Goal: Information Seeking & Learning: Learn about a topic

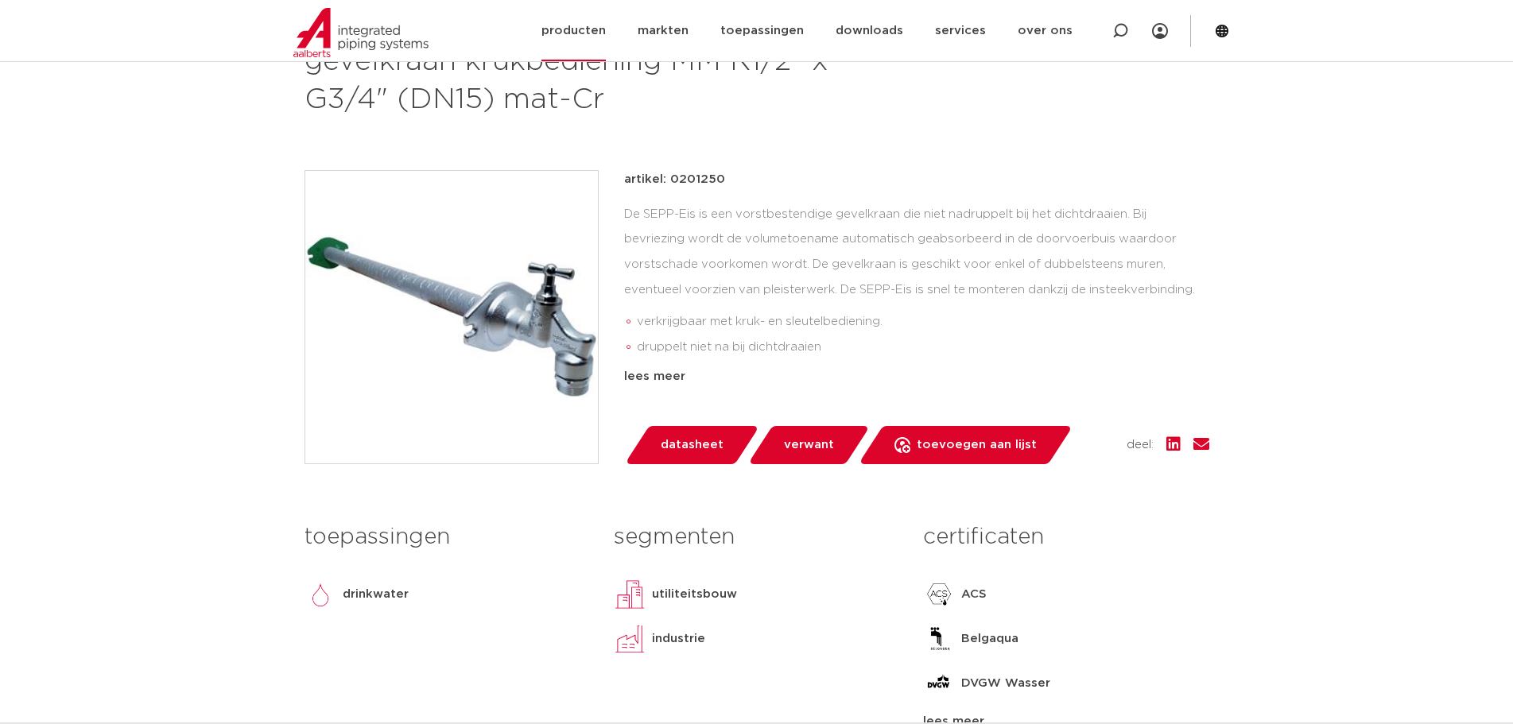
scroll to position [285, 0]
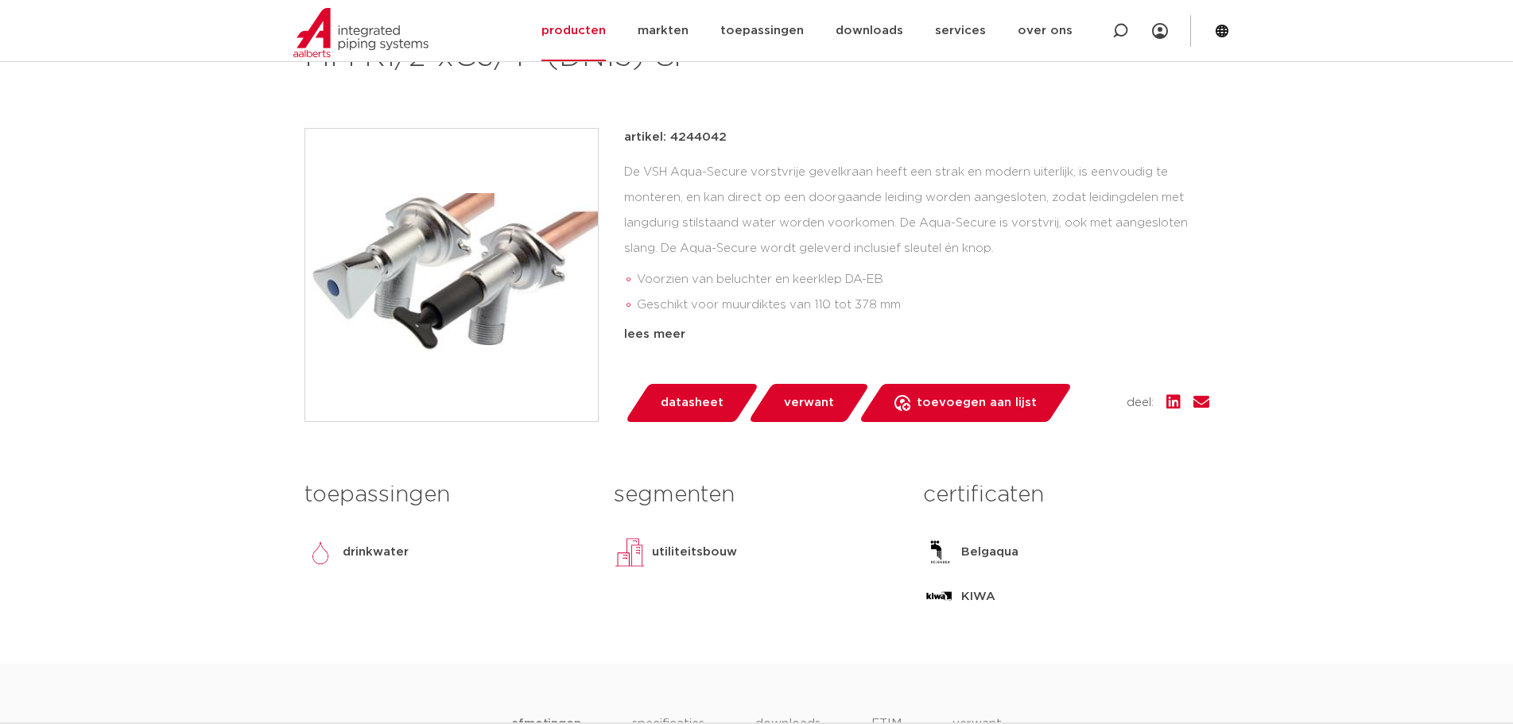
scroll to position [238, 0]
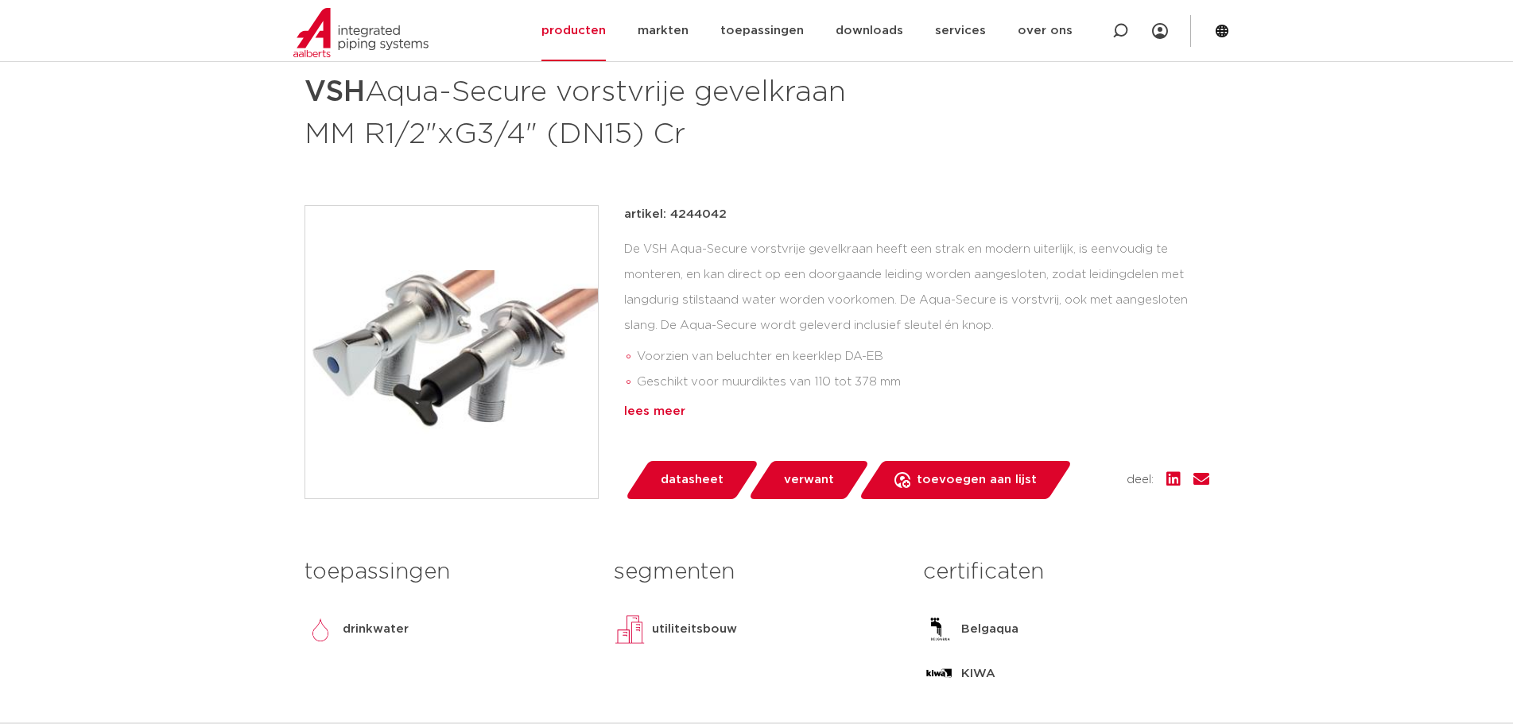
click at [665, 413] on div "lees meer" at bounding box center [916, 411] width 585 height 19
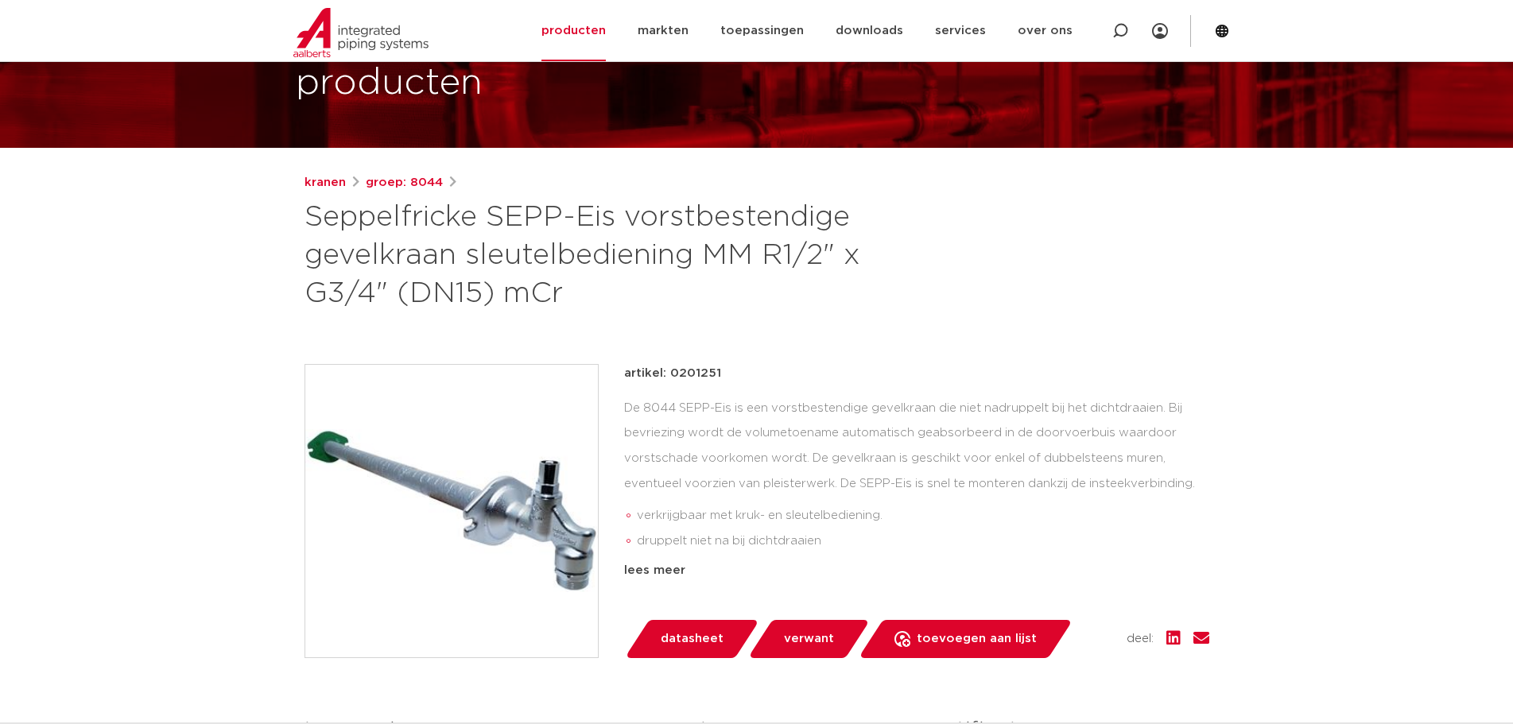
scroll to position [79, 0]
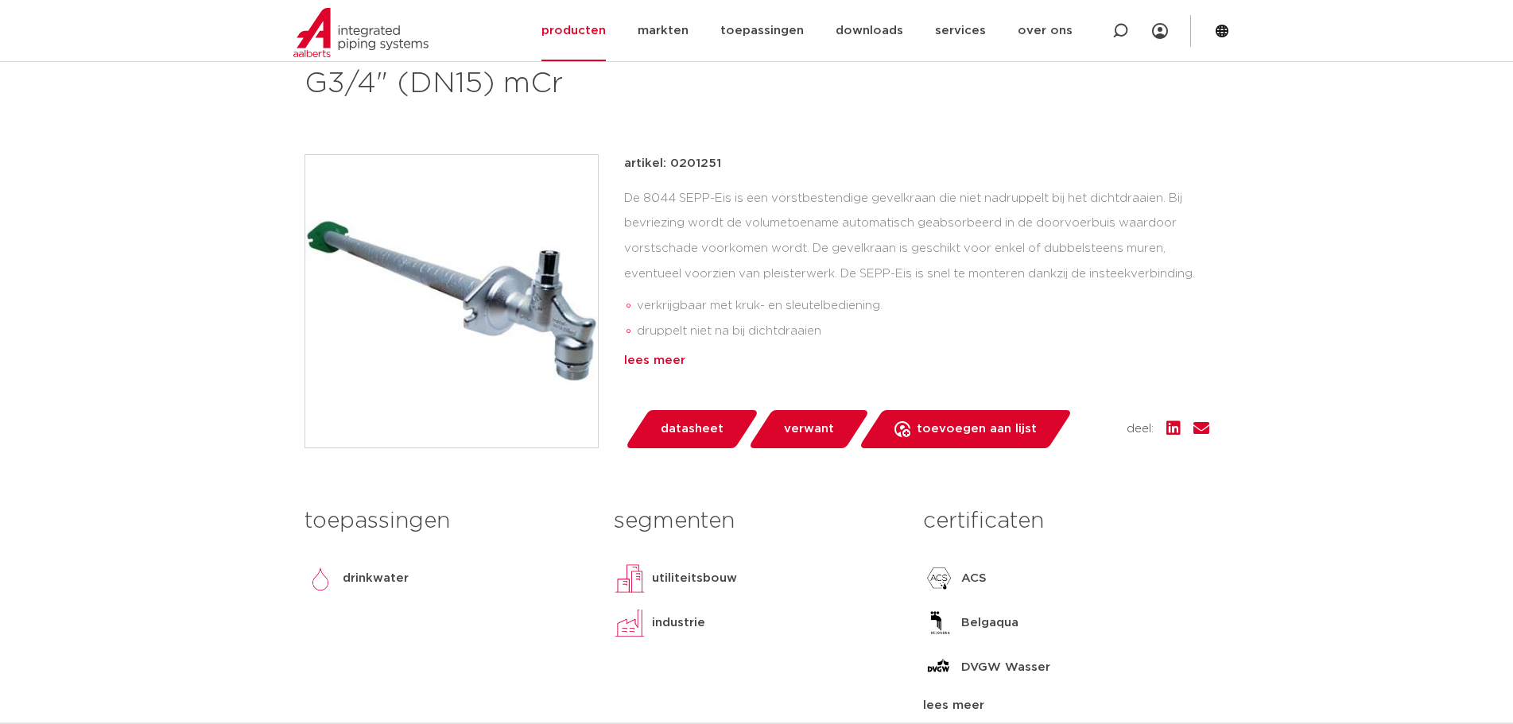
click at [650, 362] on div "lees meer" at bounding box center [916, 360] width 585 height 19
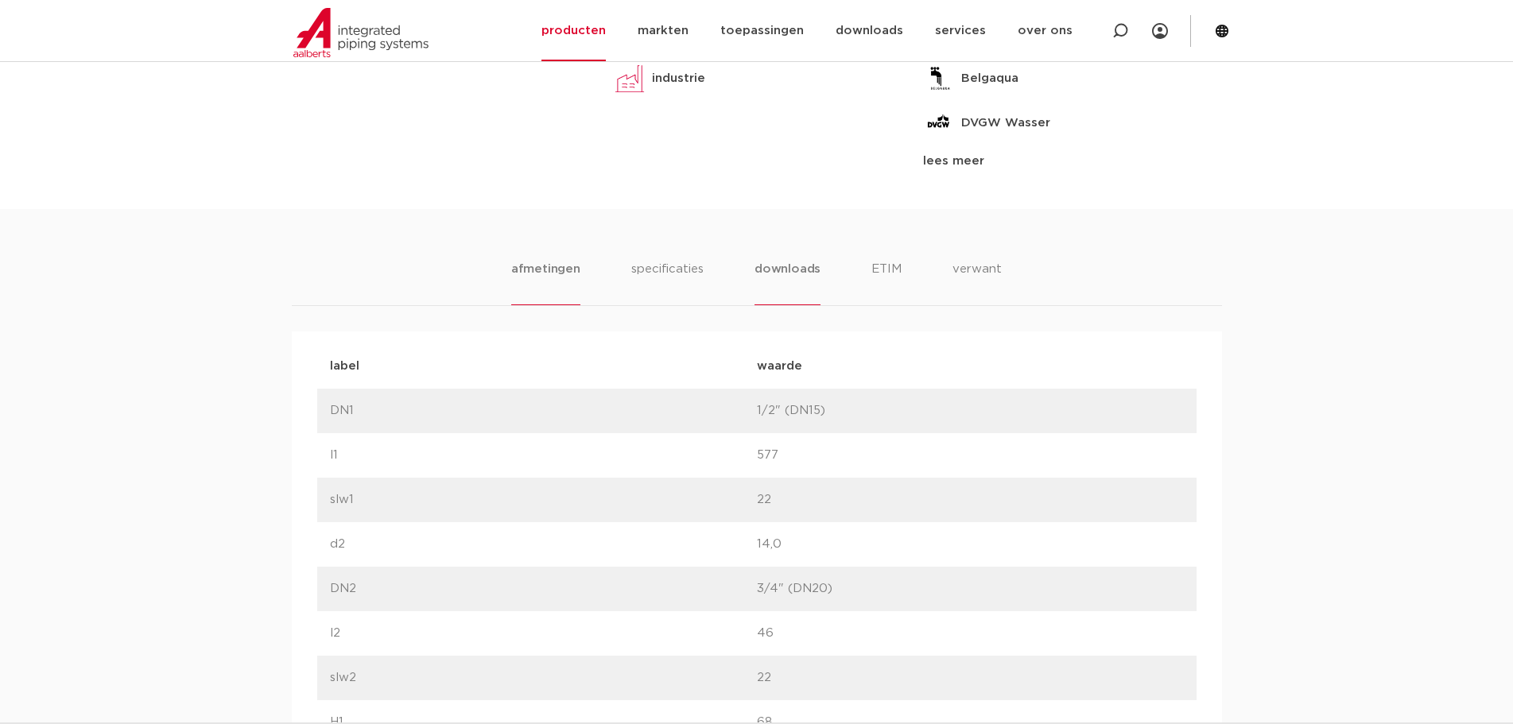
scroll to position [847, 0]
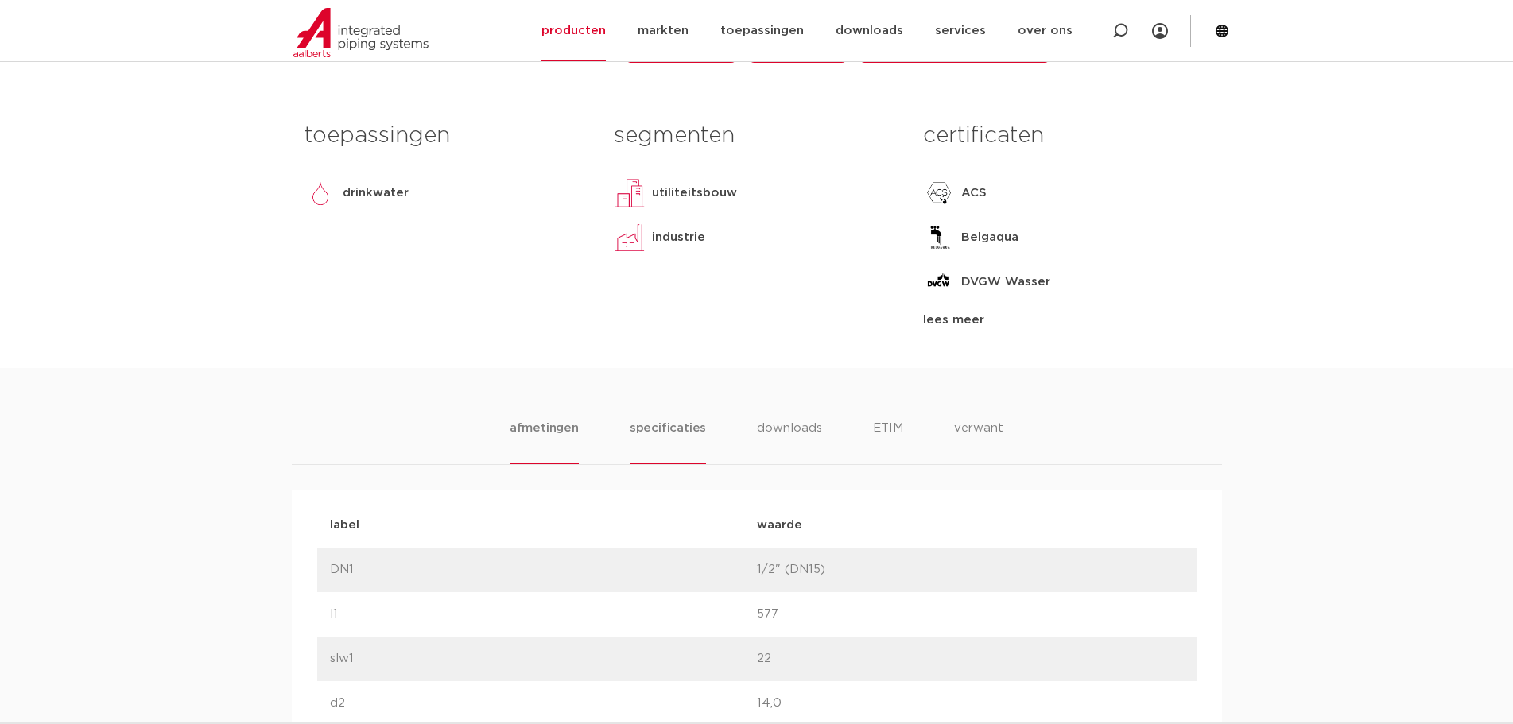
click at [667, 421] on li "specificaties" at bounding box center [668, 441] width 76 height 45
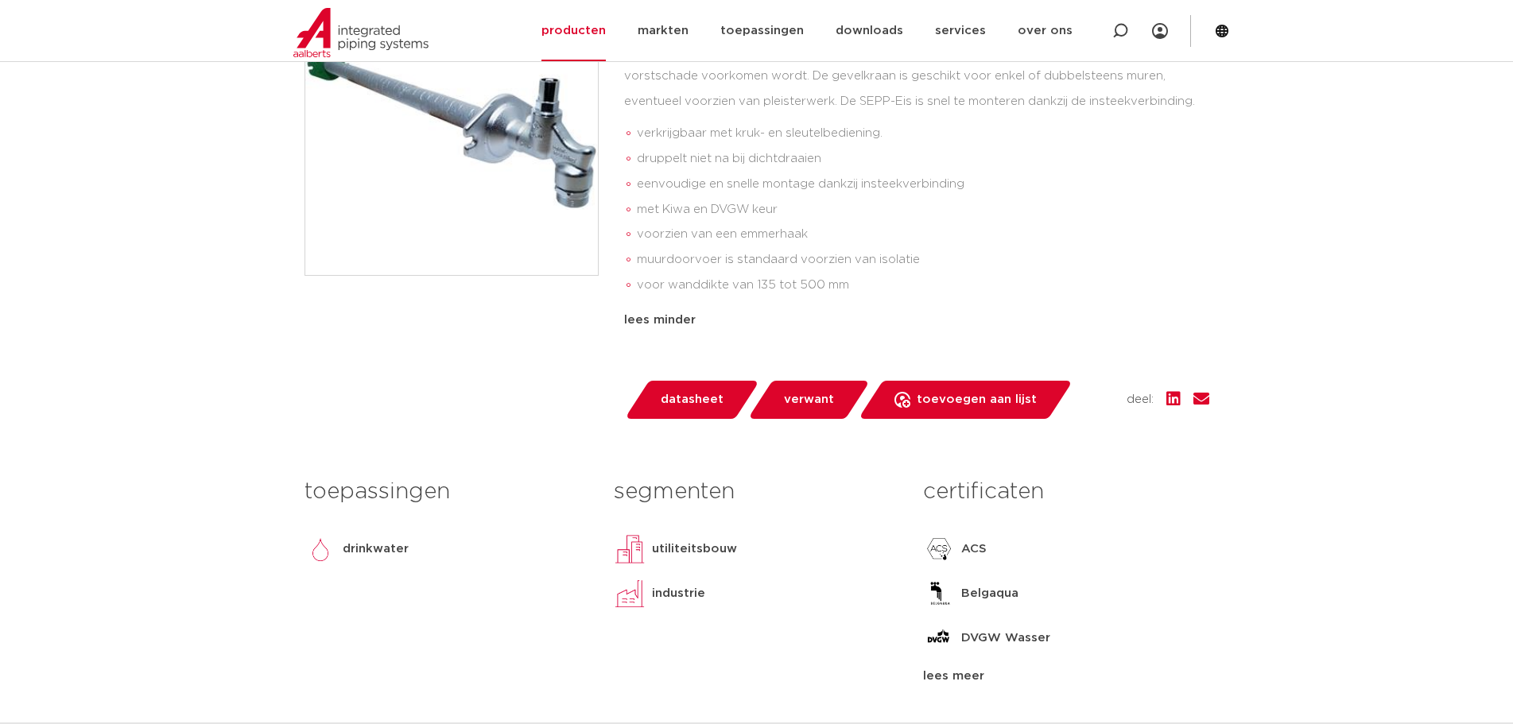
scroll to position [370, 0]
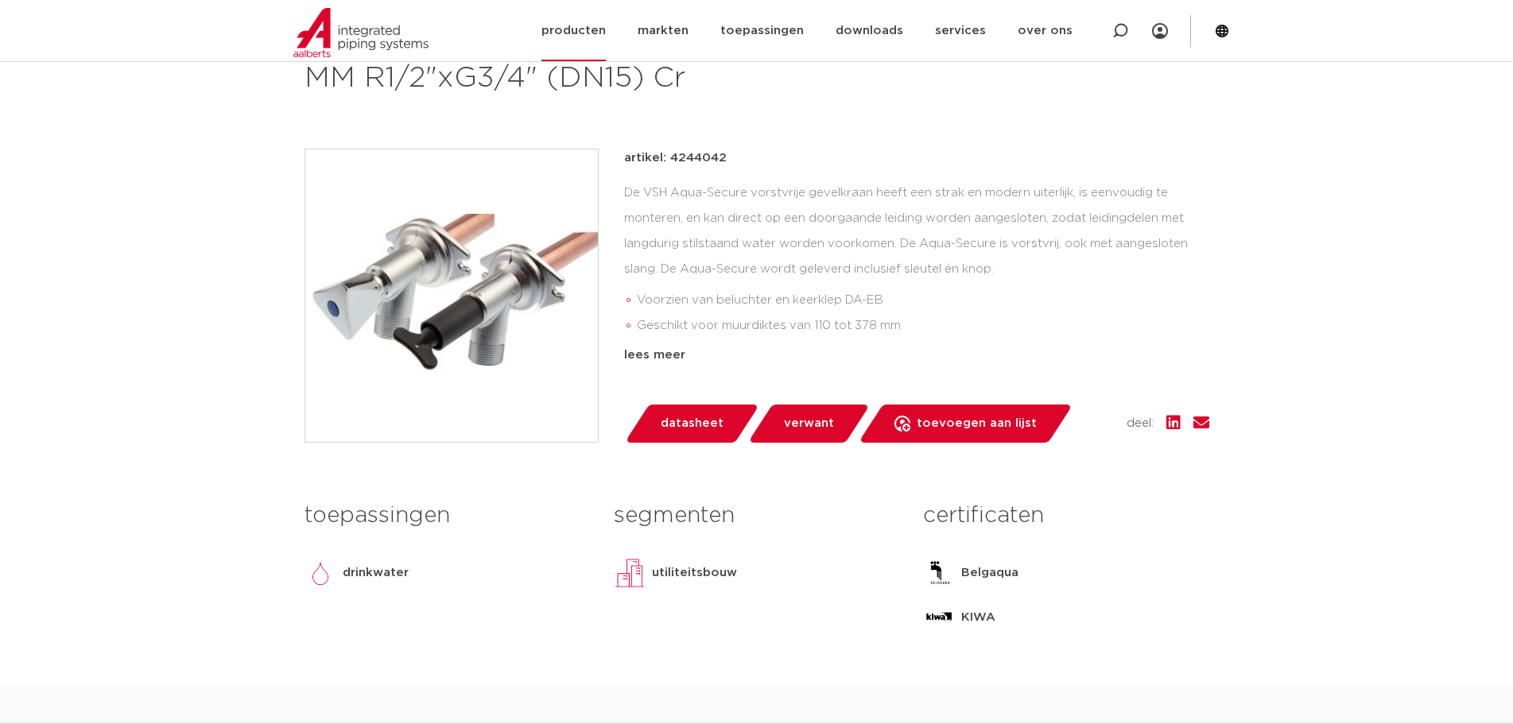
scroll to position [79, 0]
